Goal: Task Accomplishment & Management: Use online tool/utility

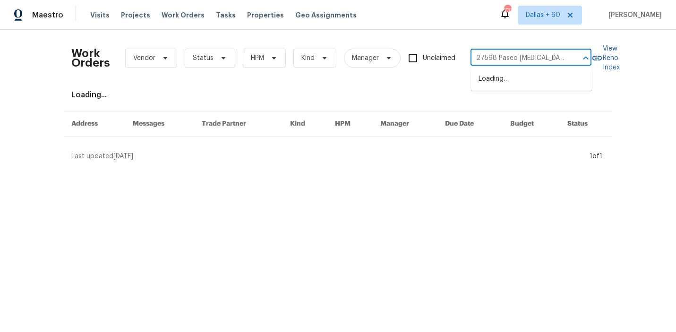
scroll to position [0, 74]
type input "27598 Paseo [MEDICAL_DATA], San Juan Capistrano, CA 92675"
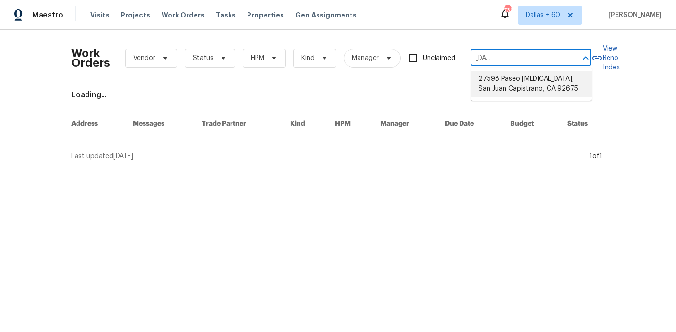
click at [517, 78] on li "27598 Paseo [MEDICAL_DATA], San Juan Capistrano, CA 92675" at bounding box center [531, 83] width 121 height 25
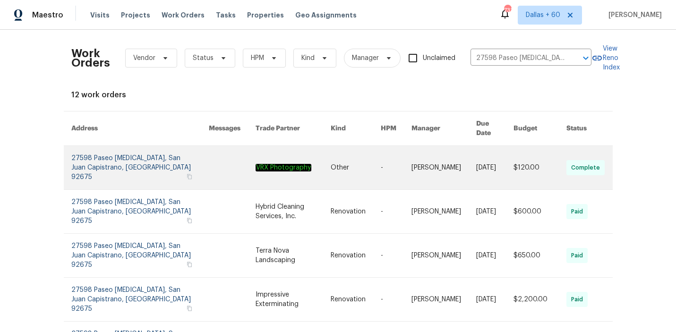
click at [339, 162] on link at bounding box center [356, 167] width 50 height 43
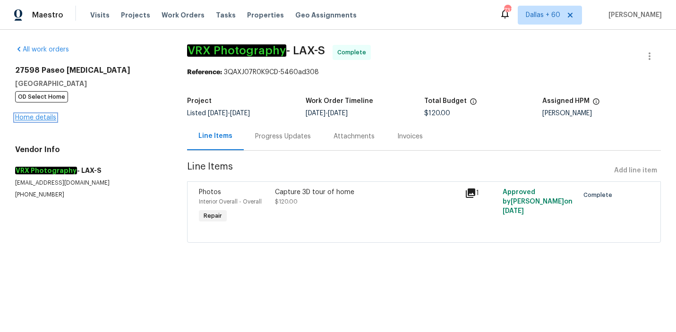
click at [33, 119] on link "Home details" at bounding box center [35, 117] width 41 height 7
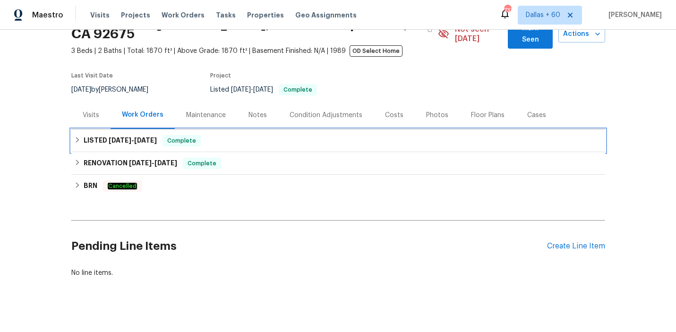
click at [272, 138] on div "LISTED [DATE] - [DATE] Complete" at bounding box center [338, 140] width 534 height 23
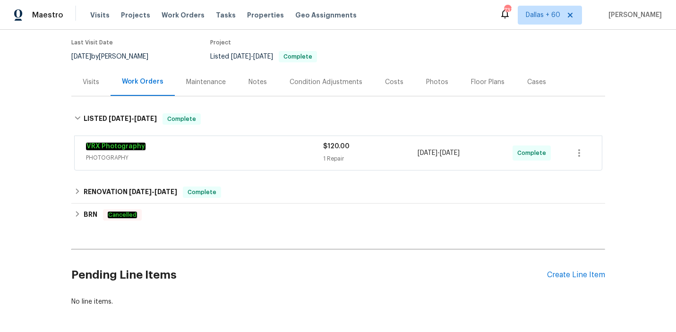
click at [271, 143] on div "VRX Photography" at bounding box center [204, 147] width 237 height 11
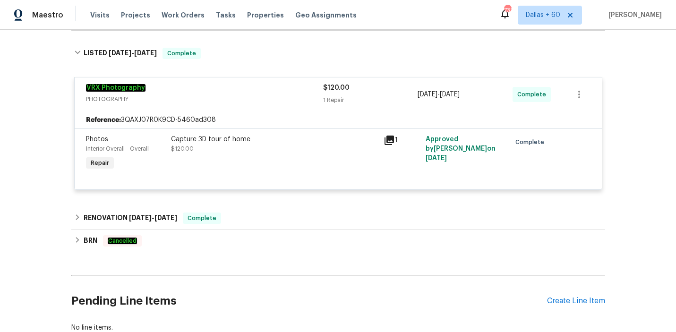
scroll to position [148, 0]
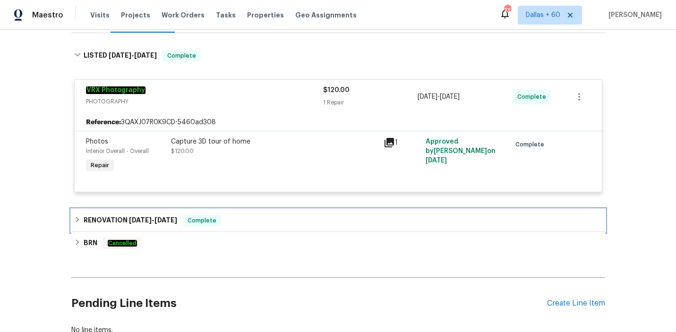
click at [271, 215] on div "RENOVATION [DATE] - [DATE] Complete" at bounding box center [338, 220] width 528 height 11
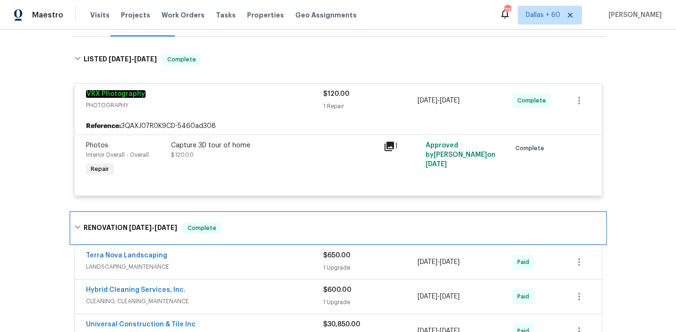
scroll to position [129, 0]
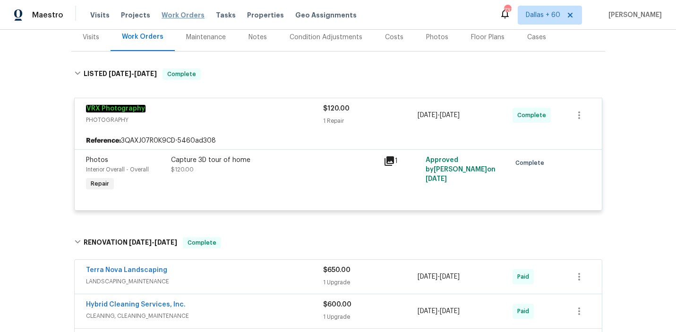
click at [172, 17] on span "Work Orders" at bounding box center [182, 14] width 43 height 9
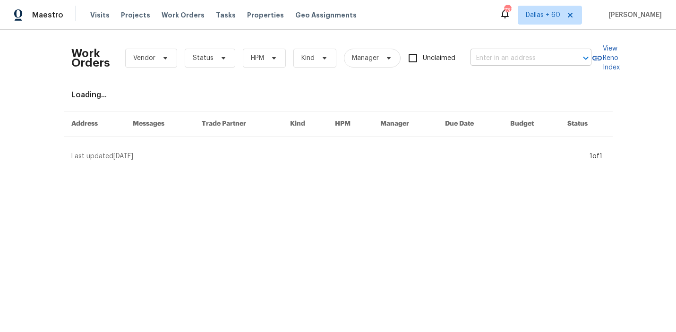
click at [492, 59] on input "text" at bounding box center [517, 58] width 94 height 15
paste input "[STREET_ADDRESS]"
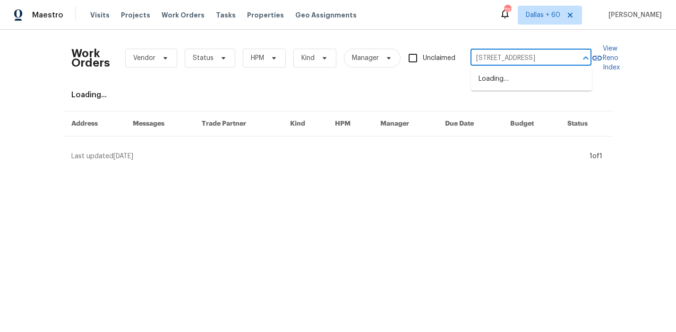
scroll to position [0, 33]
type input "[STREET_ADDRESS]"
click at [506, 79] on li "[STREET_ADDRESS]" at bounding box center [531, 79] width 121 height 16
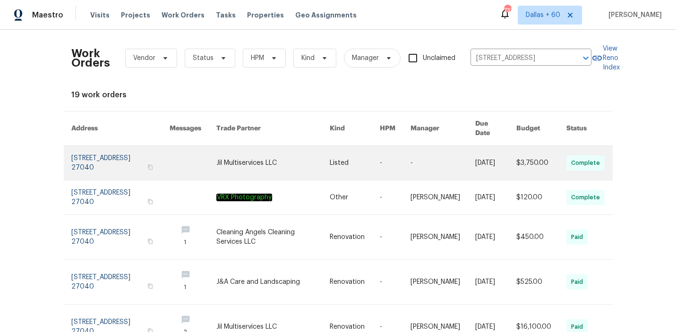
click at [280, 153] on link at bounding box center [272, 163] width 113 height 34
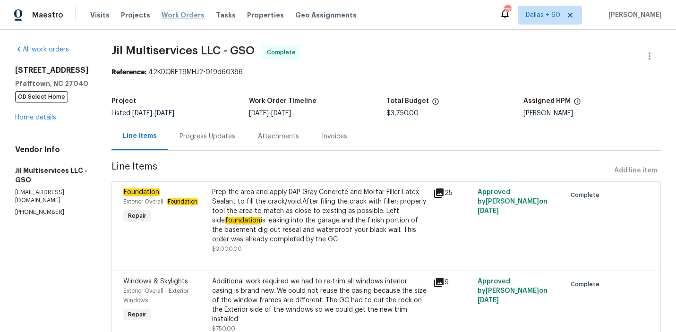
click at [180, 15] on span "Work Orders" at bounding box center [182, 14] width 43 height 9
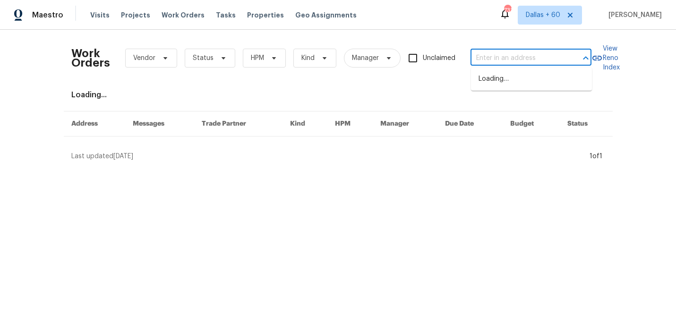
click at [528, 64] on input "text" at bounding box center [517, 58] width 94 height 15
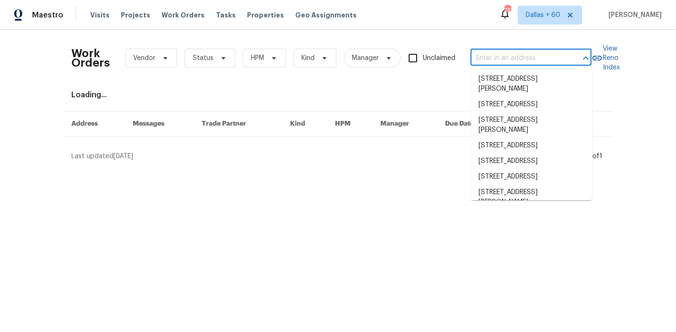
paste input "[STREET_ADDRESS]"
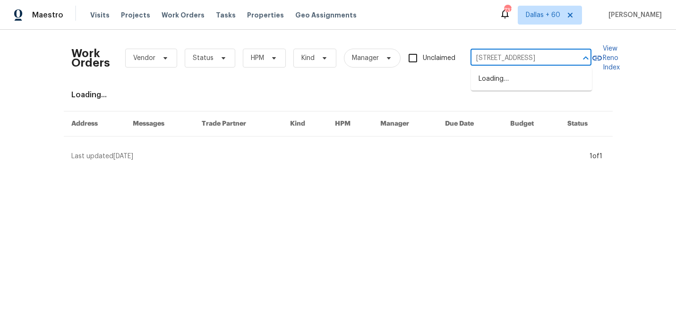
scroll to position [0, 49]
type input "[STREET_ADDRESS]"
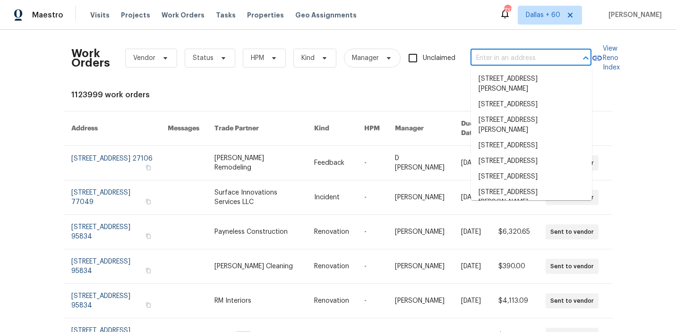
scroll to position [0, 0]
click at [53, 83] on div "Work Orders Vendor Status HPM Kind Manager Unclaimed ​ View Reno Index 1123999 …" at bounding box center [338, 181] width 676 height 302
